Goal: Transaction & Acquisition: Purchase product/service

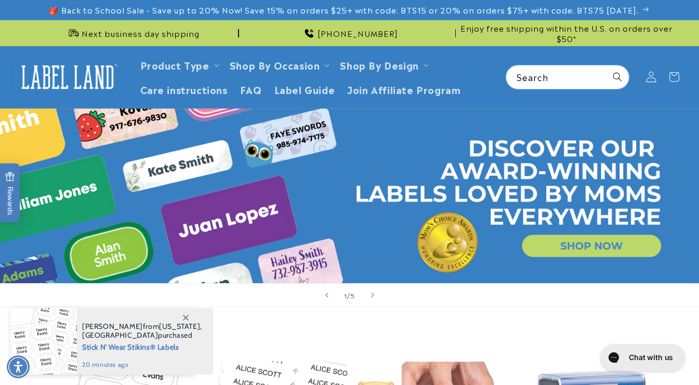
click at [655, 76] on icon at bounding box center [651, 77] width 11 height 11
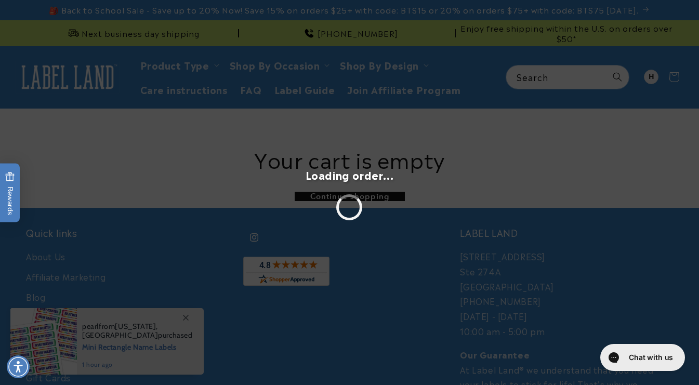
click at [356, 185] on div "Loading order..." at bounding box center [350, 192] width 88 height 55
click at [309, 91] on div "Loading order..." at bounding box center [349, 192] width 699 height 385
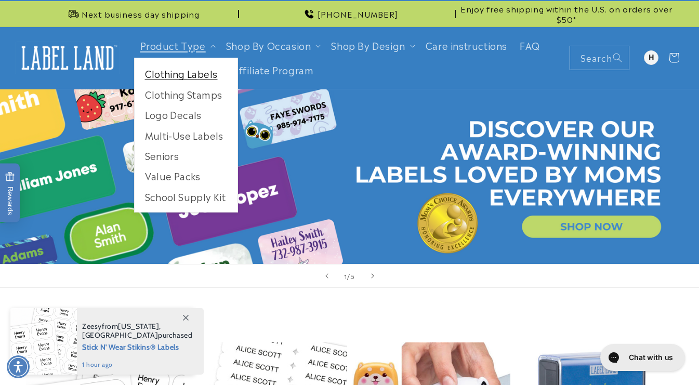
click at [163, 77] on link "Clothing Labels" at bounding box center [186, 73] width 103 height 20
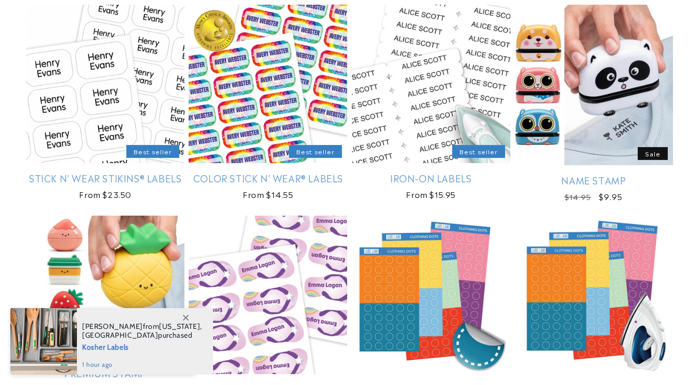
scroll to position [203, 0]
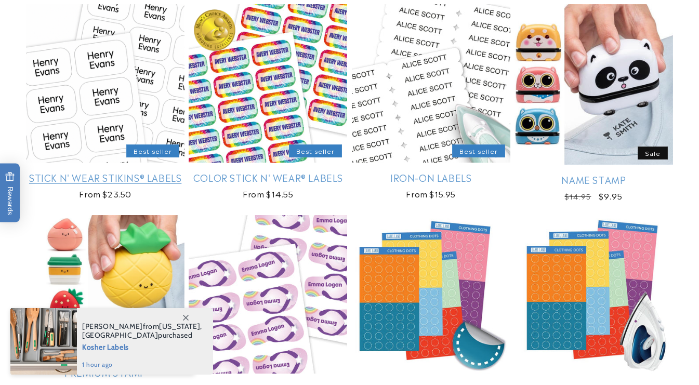
click at [76, 172] on link "Stick N' Wear Stikins® Labels" at bounding box center [105, 178] width 159 height 12
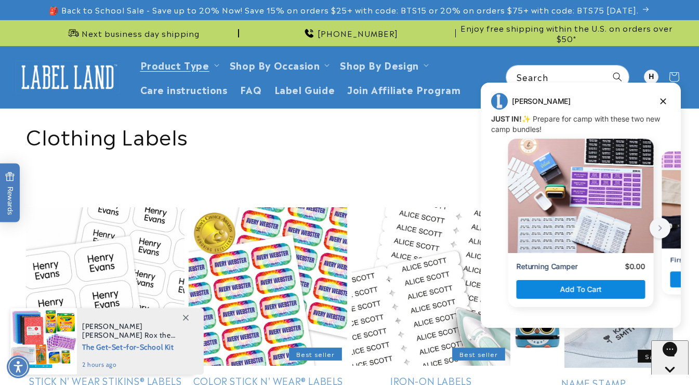
click at [111, 375] on link "Stick N' Wear Stikins® Labels" at bounding box center [105, 381] width 159 height 12
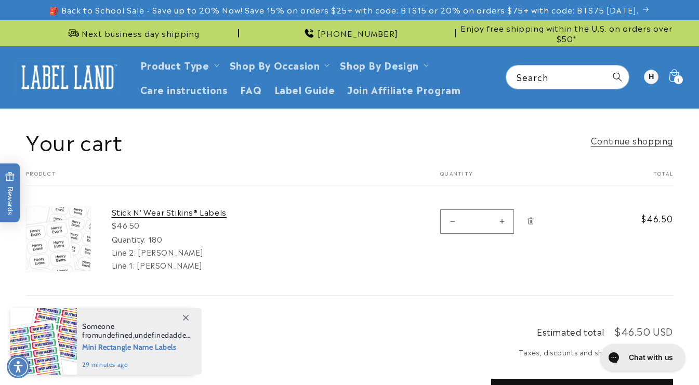
click at [155, 210] on link "Stick N' Wear Stikins® Labels" at bounding box center [190, 212] width 156 height 10
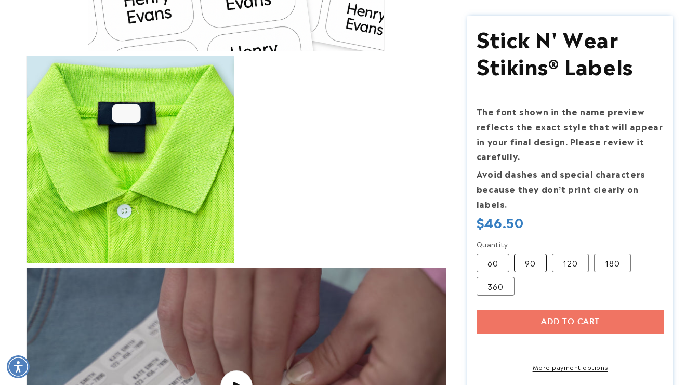
scroll to position [374, 0]
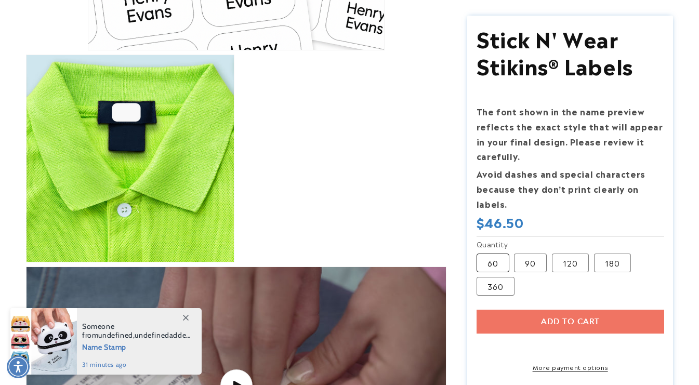
click at [499, 263] on label "60 Variant sold out or unavailable" at bounding box center [493, 263] width 33 height 19
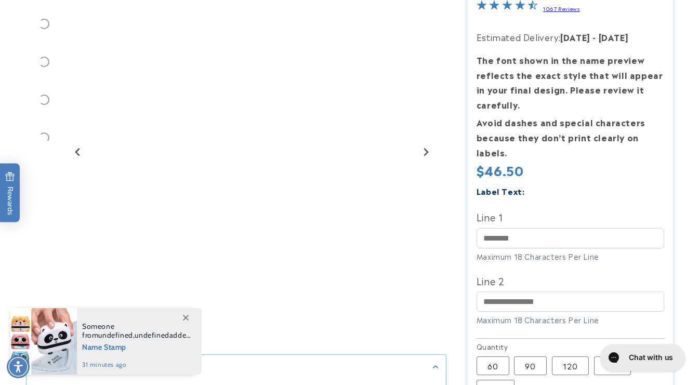
scroll to position [195, 0]
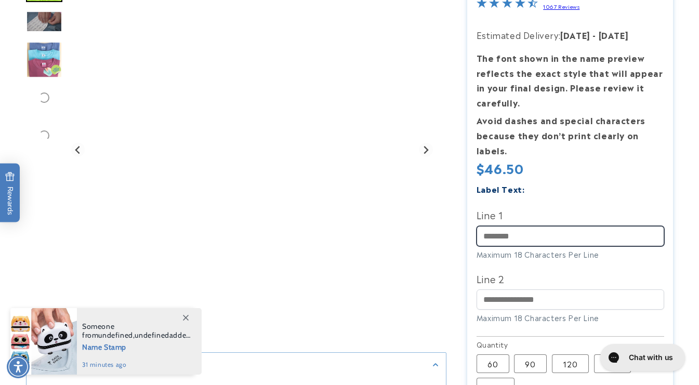
click at [515, 239] on input "Line 1" at bounding box center [571, 236] width 188 height 20
type input "*****"
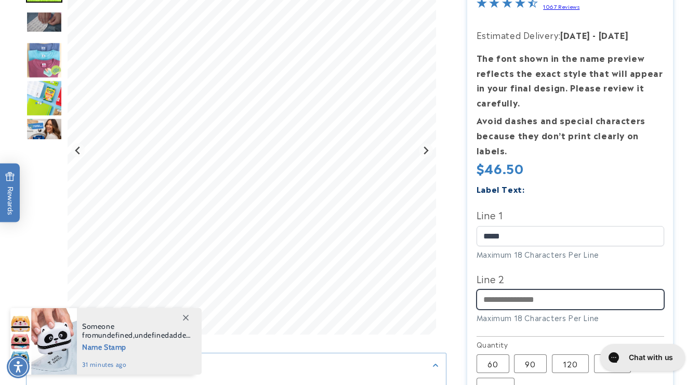
click at [521, 298] on input "Line 2" at bounding box center [571, 300] width 188 height 20
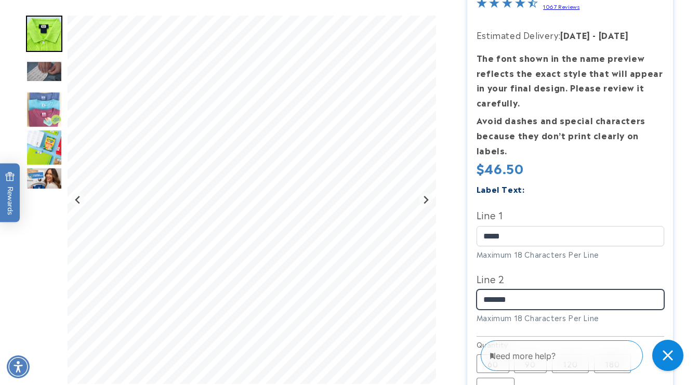
type input "*******"
click at [572, 274] on label "Line 2" at bounding box center [571, 278] width 188 height 17
click at [572, 290] on input "*******" at bounding box center [571, 300] width 188 height 20
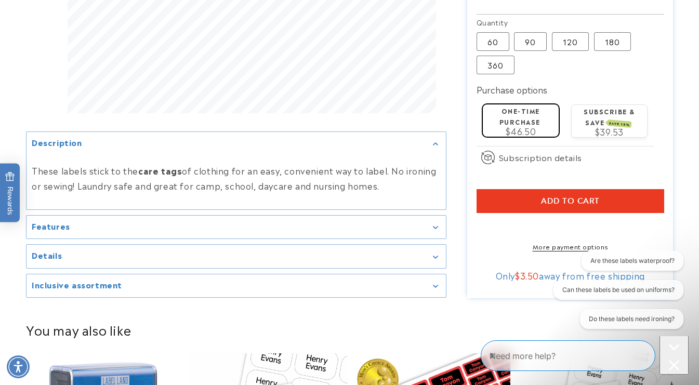
scroll to position [518, 0]
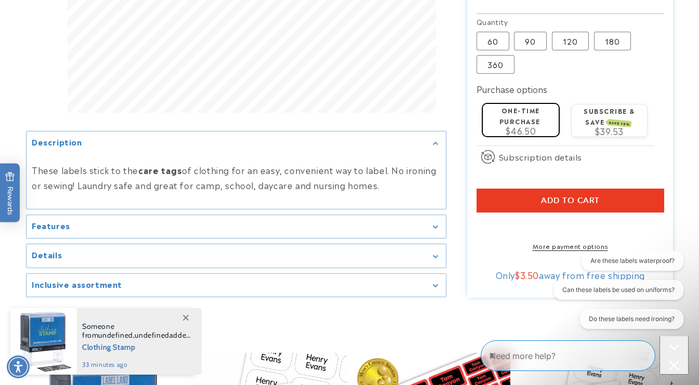
click at [559, 203] on span "Add to cart" at bounding box center [570, 200] width 59 height 9
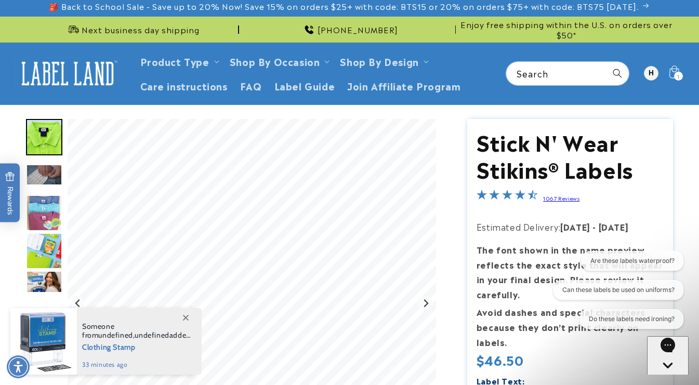
scroll to position [0, 0]
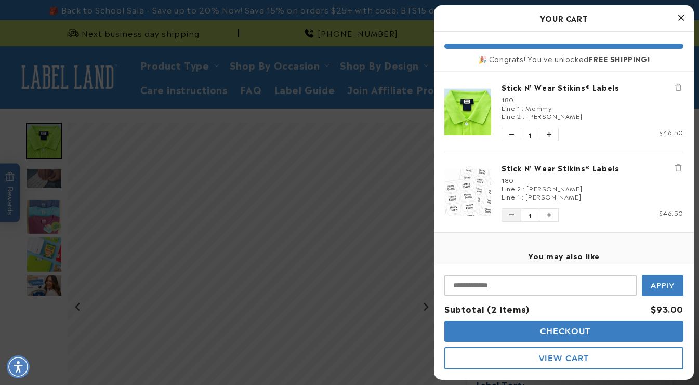
click at [507, 215] on button "Decrease quantity of Stick N' Wear Stikins® Labels" at bounding box center [511, 215] width 19 height 12
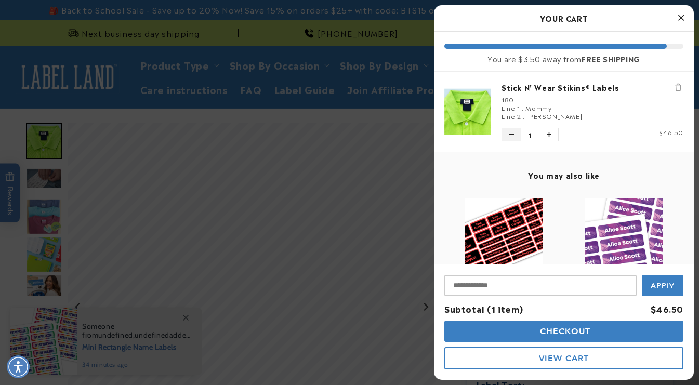
click at [511, 136] on icon "Decrease quantity of Stick N' Wear Stikins® Labels" at bounding box center [512, 135] width 5 height 6
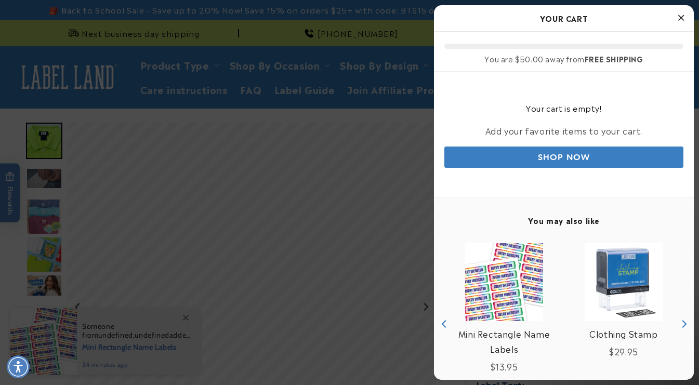
click at [328, 231] on div at bounding box center [349, 192] width 699 height 385
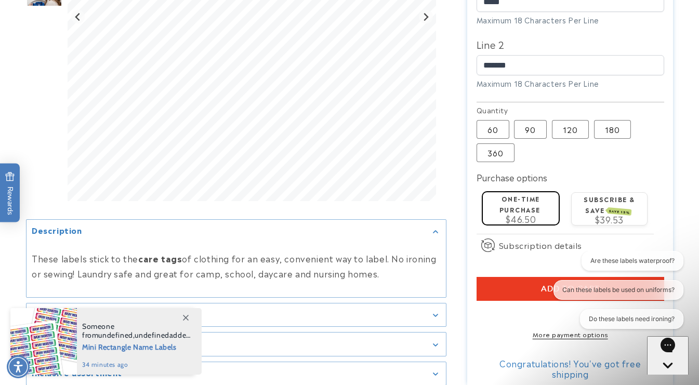
scroll to position [430, 0]
click at [489, 131] on label "60 Variant sold out or unavailable" at bounding box center [493, 129] width 33 height 19
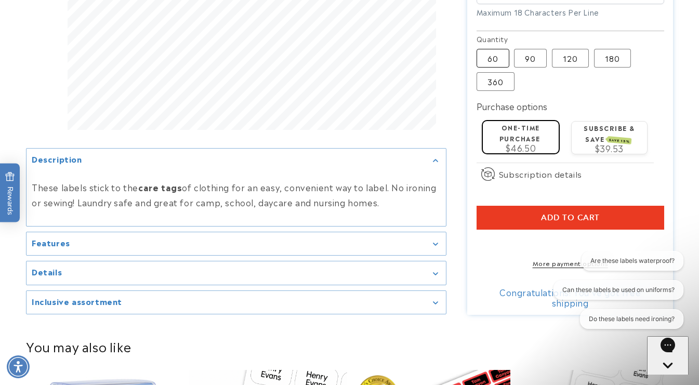
scroll to position [503, 0]
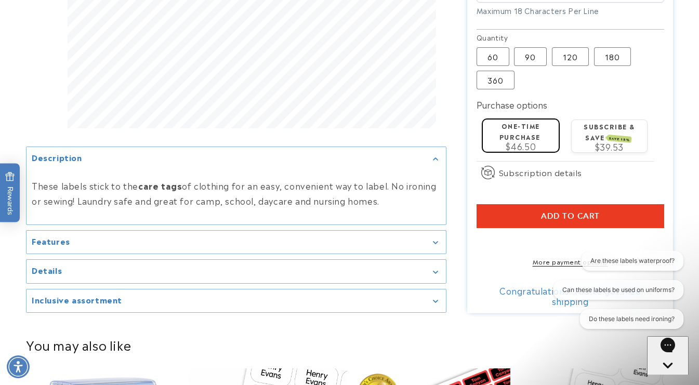
click at [526, 142] on span "$46.50" at bounding box center [521, 146] width 31 height 12
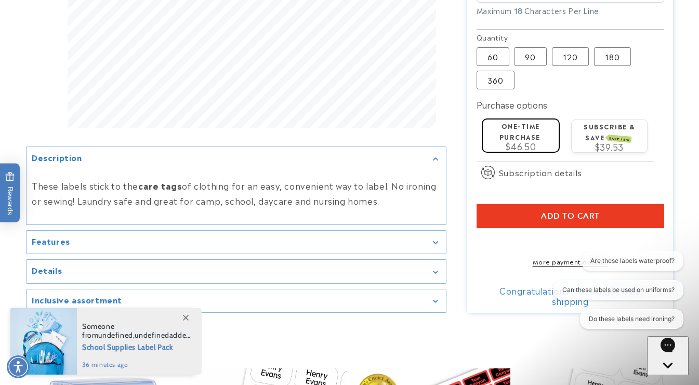
click at [517, 137] on label "One-time purchase" at bounding box center [520, 131] width 41 height 20
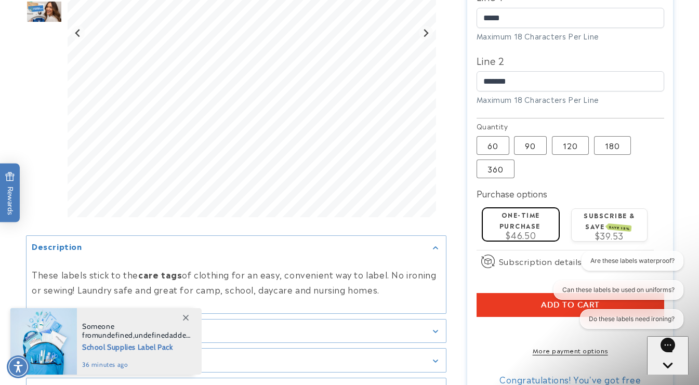
scroll to position [547, 0]
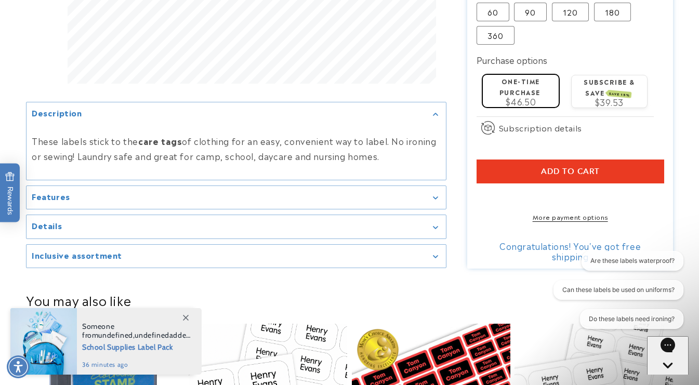
click at [563, 179] on button "Add to cart" at bounding box center [571, 172] width 188 height 24
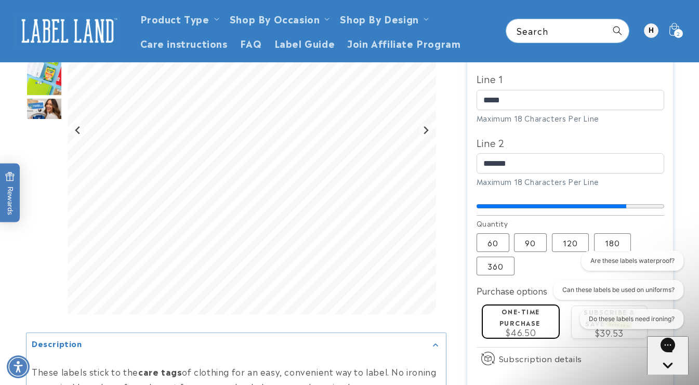
scroll to position [289, 0]
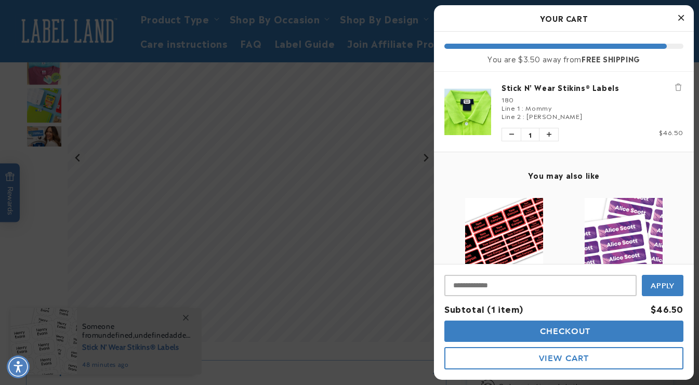
click at [681, 16] on icon "Close Cart" at bounding box center [681, 17] width 6 height 9
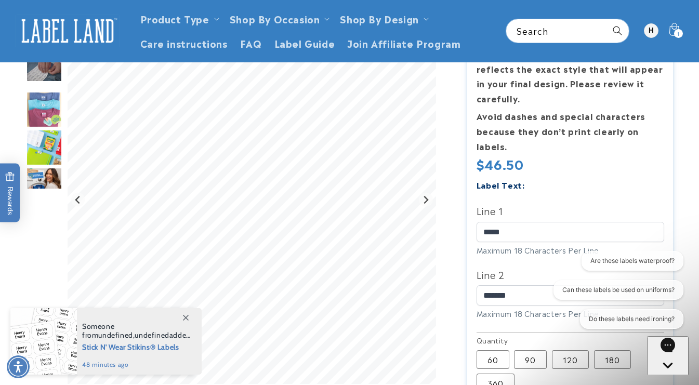
scroll to position [0, 0]
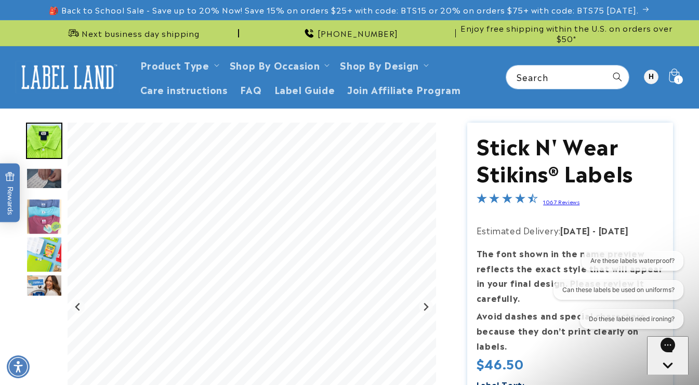
click at [674, 74] on icon at bounding box center [674, 77] width 24 height 24
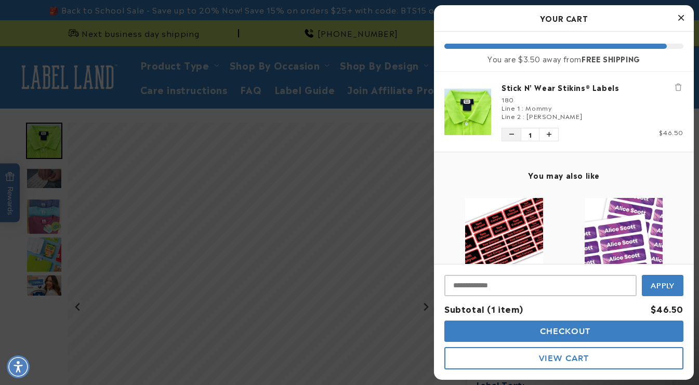
click at [510, 135] on icon "Decrease quantity of Stick N' Wear Stikins® Labels" at bounding box center [512, 135] width 5 height 6
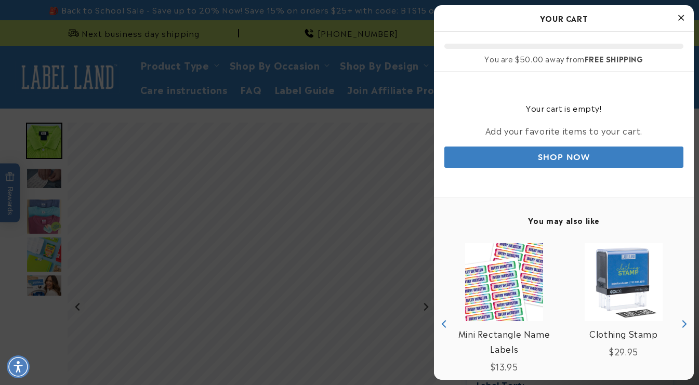
click at [292, 251] on div at bounding box center [349, 192] width 699 height 385
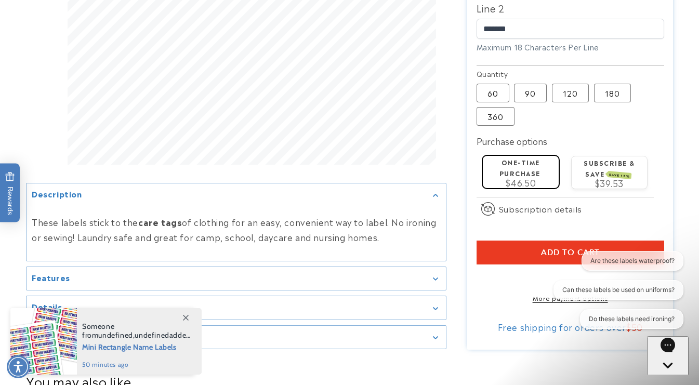
scroll to position [467, 0]
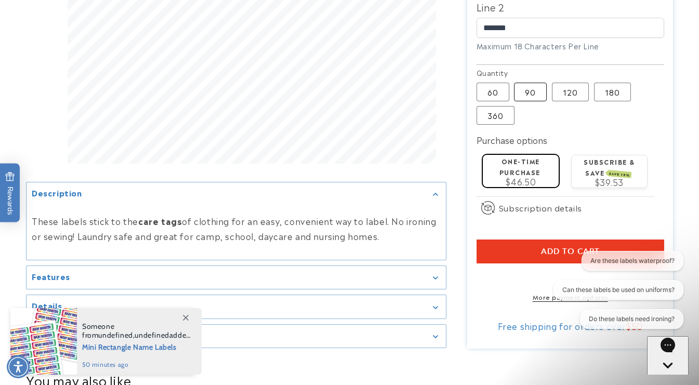
click at [528, 94] on label "90 Variant sold out or unavailable" at bounding box center [530, 92] width 33 height 19
click at [481, 94] on label "60 Variant sold out or unavailable" at bounding box center [493, 92] width 33 height 19
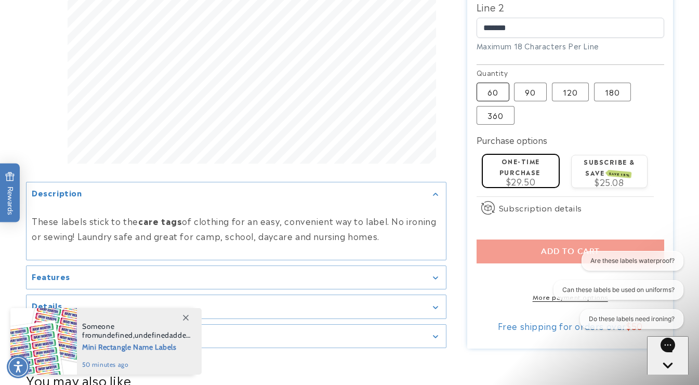
click at [495, 96] on label "60 Variant sold out or unavailable" at bounding box center [493, 92] width 33 height 19
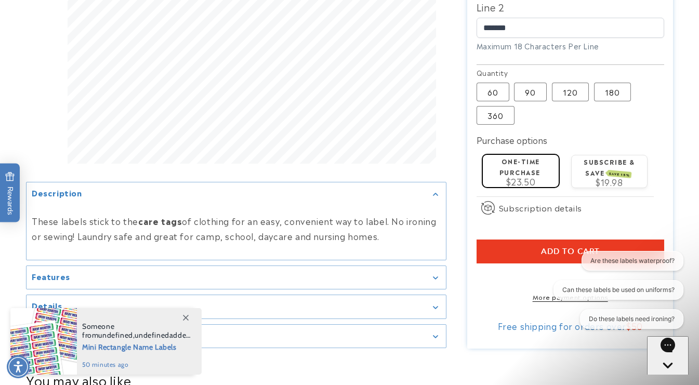
click at [495, 96] on label "60 Variant sold out or unavailable" at bounding box center [493, 92] width 33 height 19
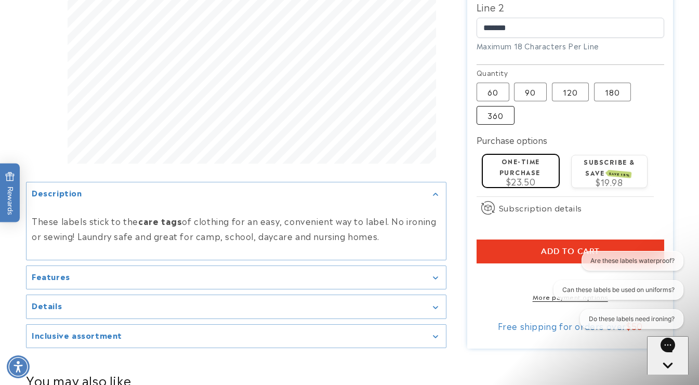
click at [491, 120] on label "360 Variant sold out or unavailable" at bounding box center [496, 115] width 38 height 19
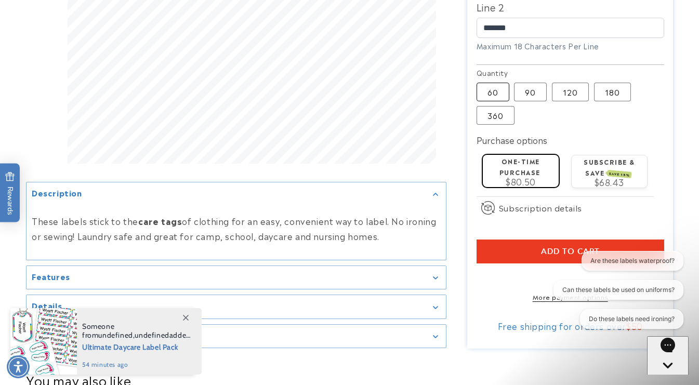
click at [491, 96] on label "60 Variant sold out or unavailable" at bounding box center [493, 92] width 33 height 19
click at [534, 94] on label "90 Variant sold out or unavailable" at bounding box center [530, 92] width 33 height 19
click at [491, 88] on label "60 Variant sold out or unavailable" at bounding box center [493, 92] width 33 height 19
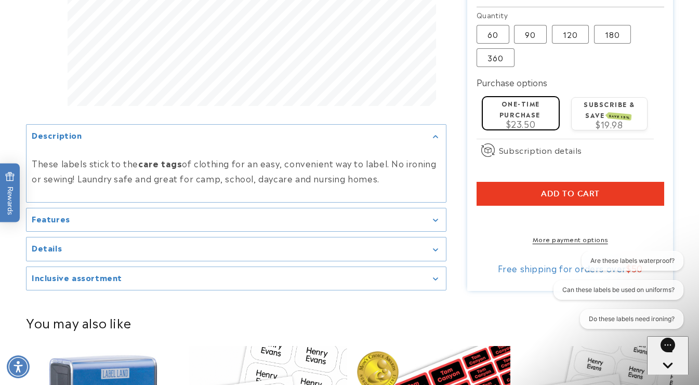
scroll to position [529, 0]
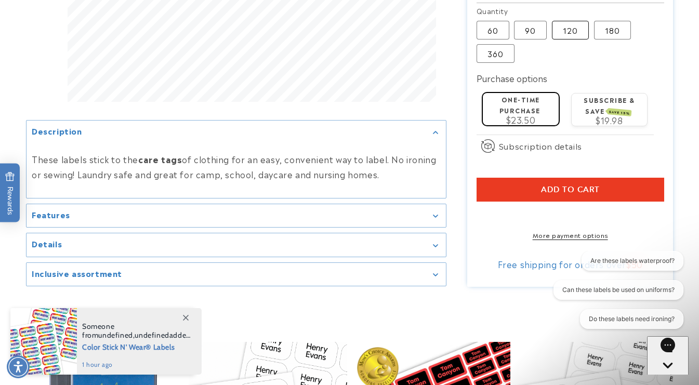
click at [568, 30] on label "120 Variant sold out or unavailable" at bounding box center [570, 30] width 37 height 19
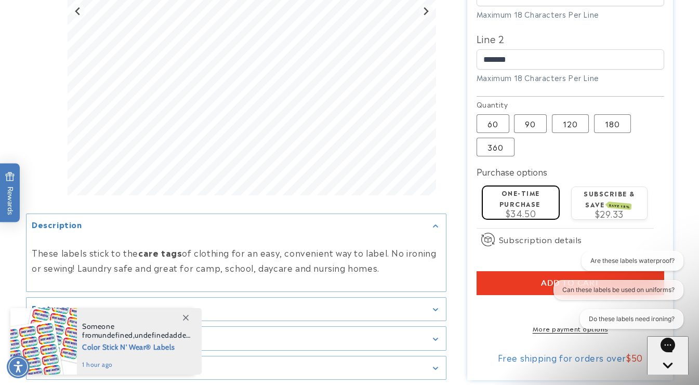
scroll to position [437, 0]
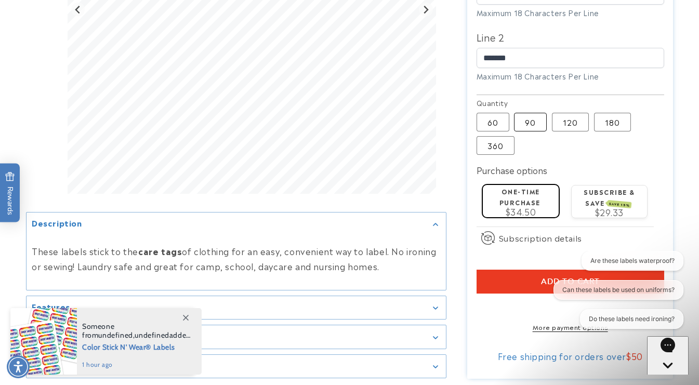
click at [534, 124] on label "90 Variant sold out or unavailable" at bounding box center [530, 122] width 33 height 19
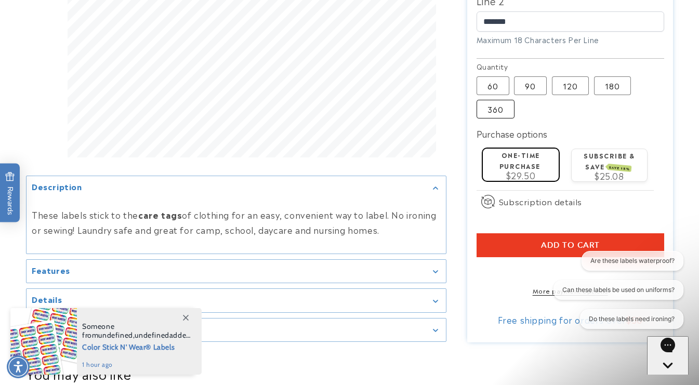
scroll to position [476, 0]
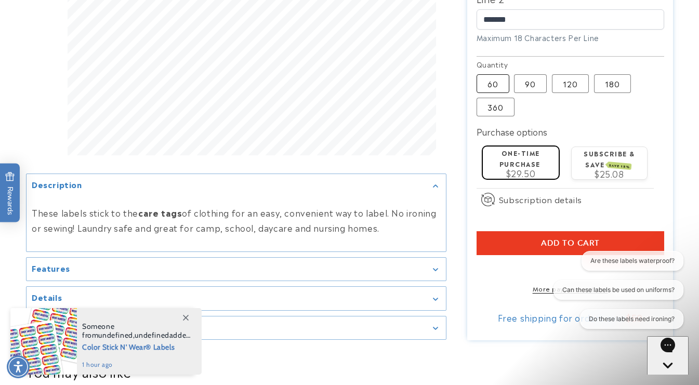
click at [501, 84] on label "60 Variant sold out or unavailable" at bounding box center [493, 83] width 33 height 19
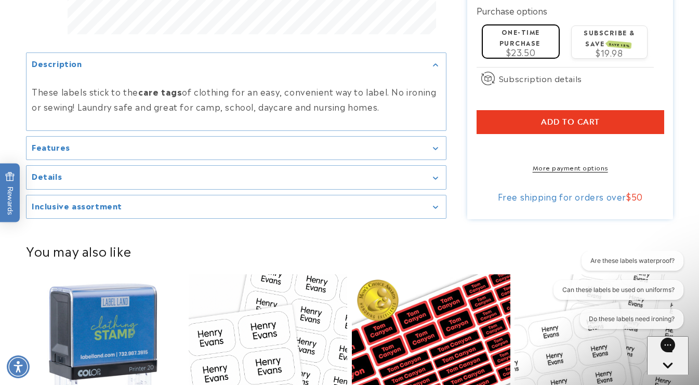
scroll to position [598, 0]
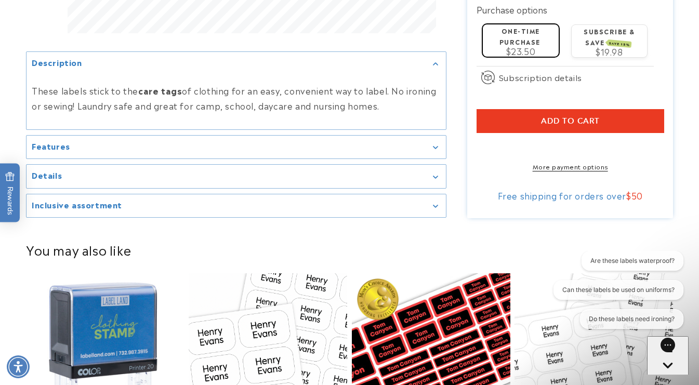
click at [574, 119] on span "Add to cart" at bounding box center [570, 120] width 59 height 9
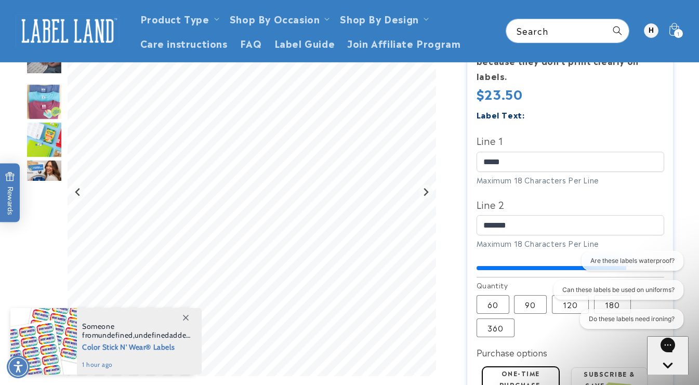
scroll to position [187, 0]
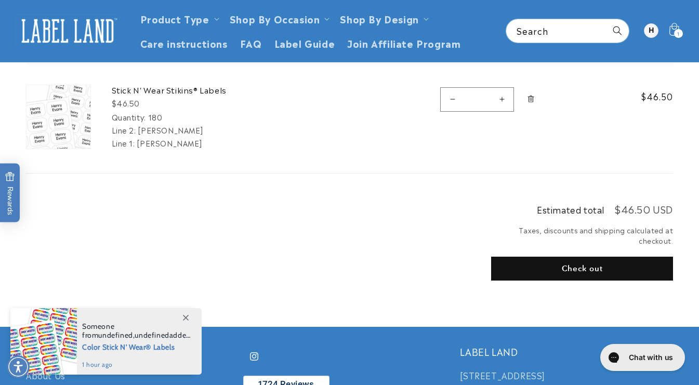
scroll to position [121, 0]
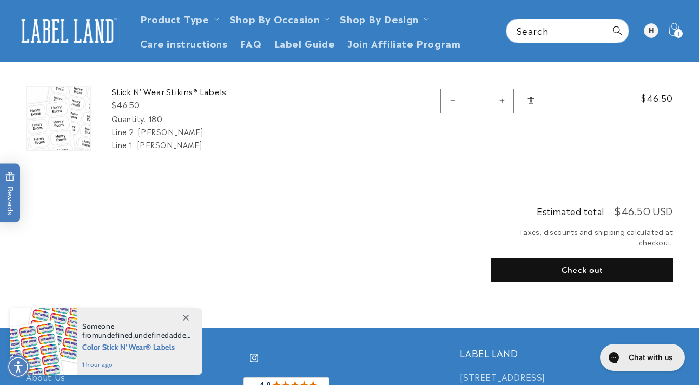
click at [531, 101] on icon "Remove Stick N&#39; Wear Stikins® Labels - 180" at bounding box center [531, 101] width 8 height 8
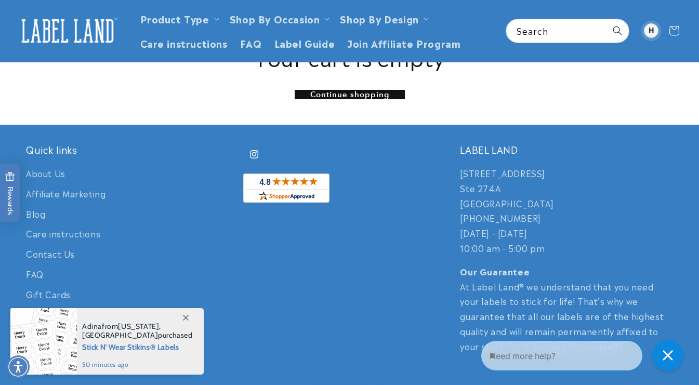
click at [654, 36] on div at bounding box center [651, 30] width 15 height 15
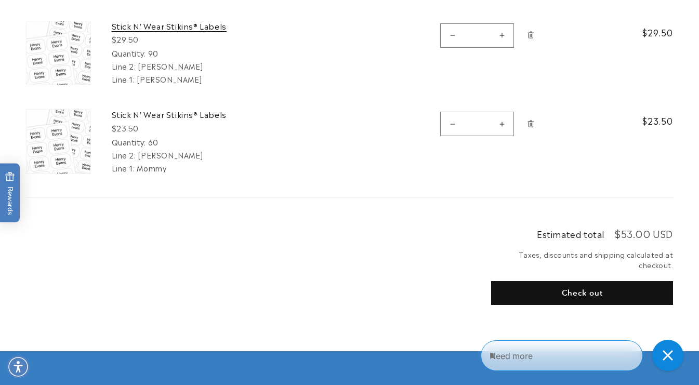
click at [184, 25] on link "Stick N' Wear Stikins® Labels" at bounding box center [190, 26] width 156 height 10
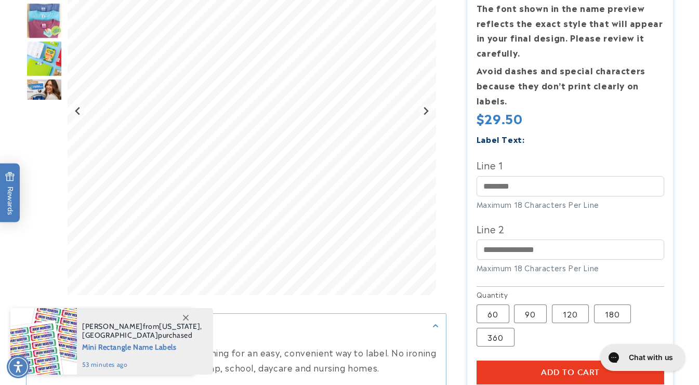
scroll to position [252, 0]
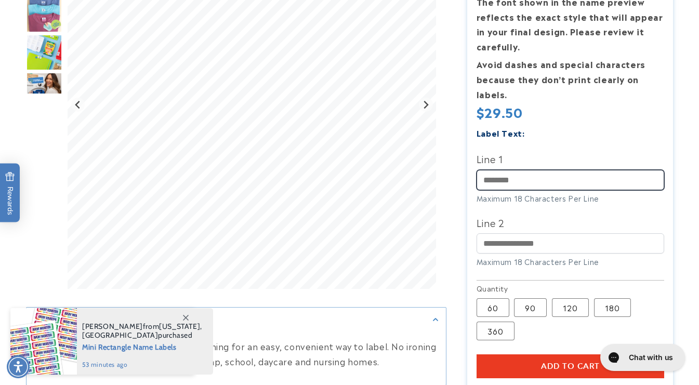
click at [497, 181] on input "Line 1" at bounding box center [571, 180] width 188 height 20
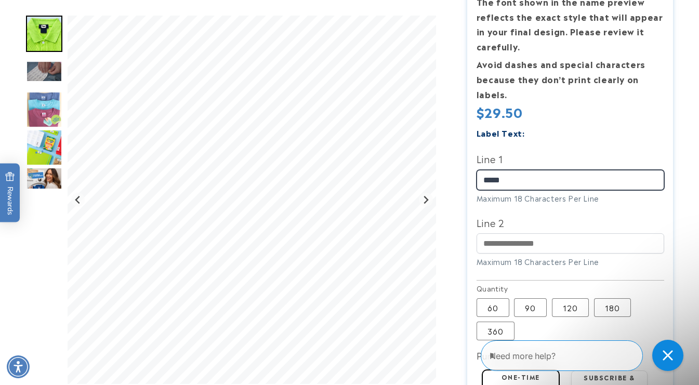
scroll to position [0, 0]
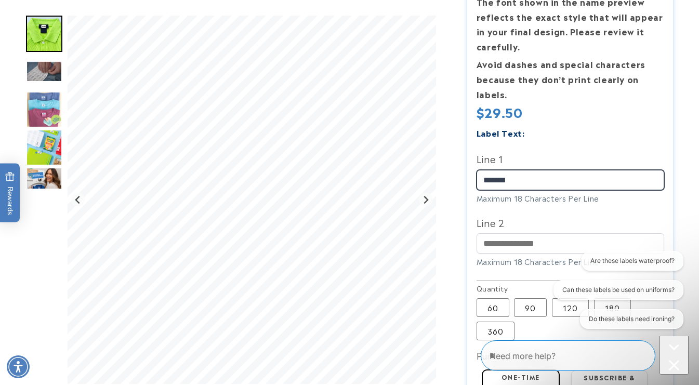
type input "*******"
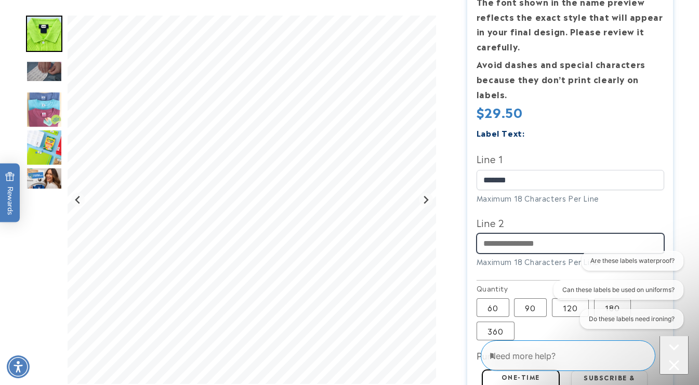
click at [523, 243] on input "Line 2" at bounding box center [571, 243] width 188 height 20
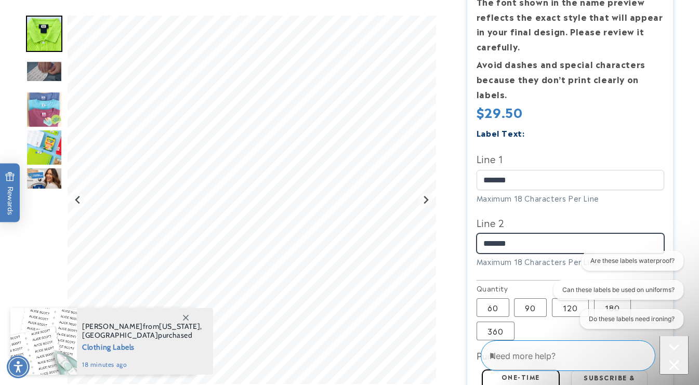
type input "*******"
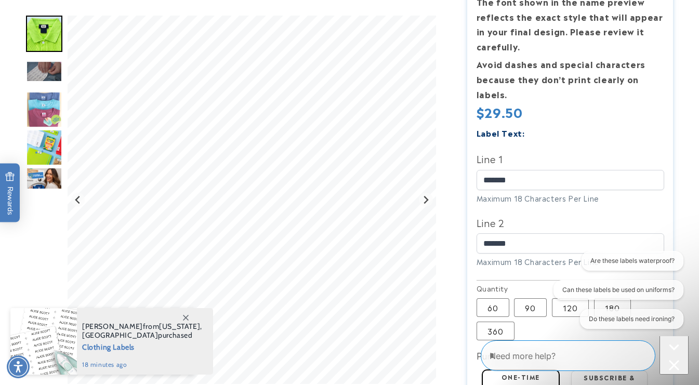
click at [613, 108] on div "Regular price $29.50 Regular price Sale price $29.50 Unit price / per Sale Sold…" at bounding box center [571, 113] width 188 height 19
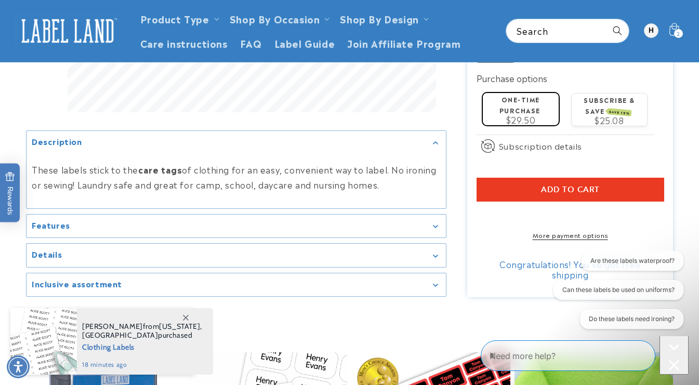
scroll to position [527, 0]
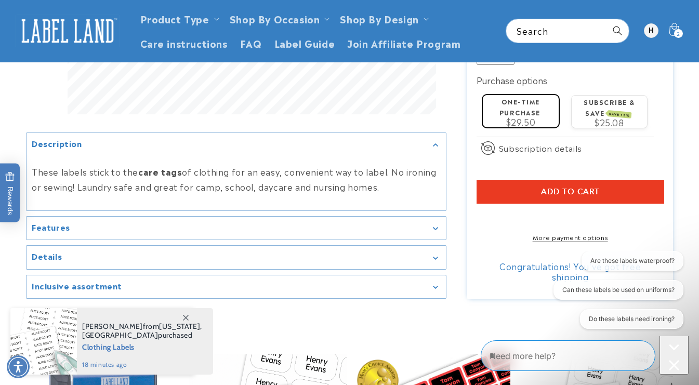
click at [578, 195] on span "Add to cart" at bounding box center [570, 191] width 59 height 9
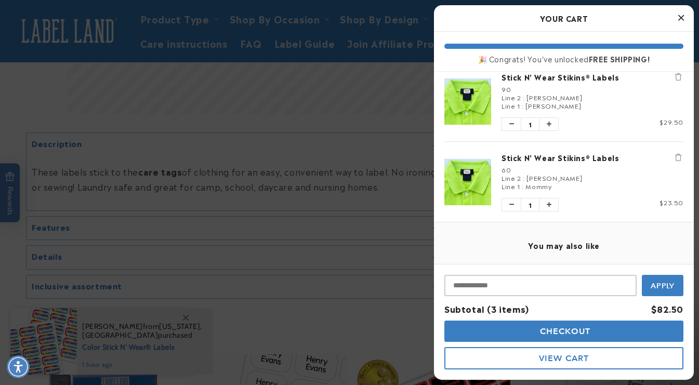
scroll to position [114, 0]
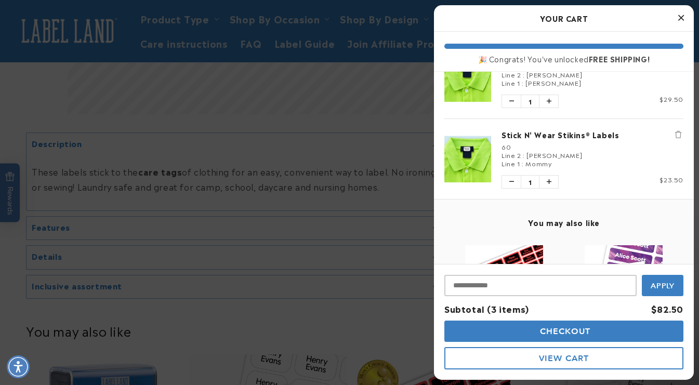
click at [563, 331] on span "Checkout" at bounding box center [565, 332] width 54 height 10
